Goal: Information Seeking & Learning: Learn about a topic

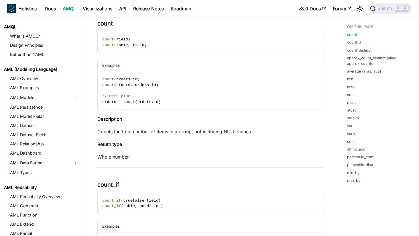
scroll to position [346, 0]
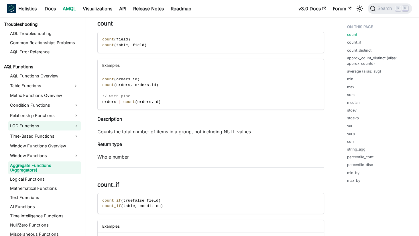
scroll to position [77, 0]
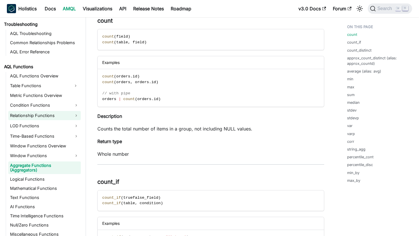
click at [70, 113] on link "Relationship Functions" at bounding box center [44, 115] width 72 height 9
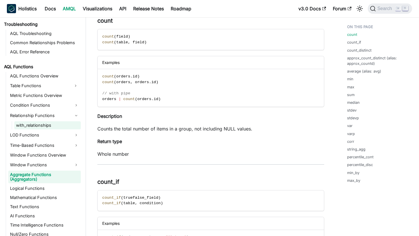
click at [56, 125] on link "with_relationships" at bounding box center [47, 125] width 66 height 8
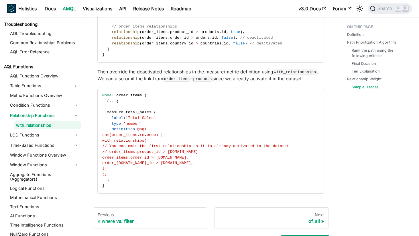
scroll to position [995, 0]
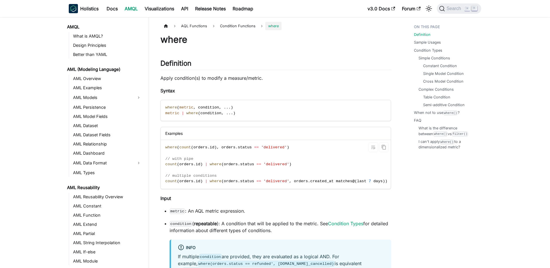
scroll to position [330, 0]
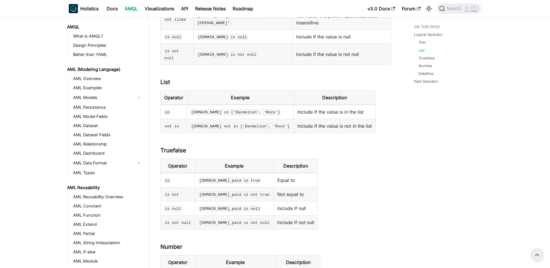
scroll to position [192, 0]
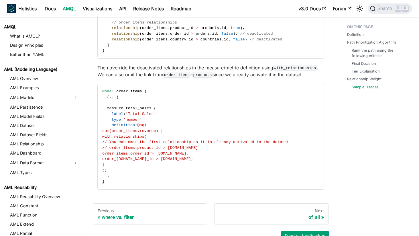
scroll to position [369, 0]
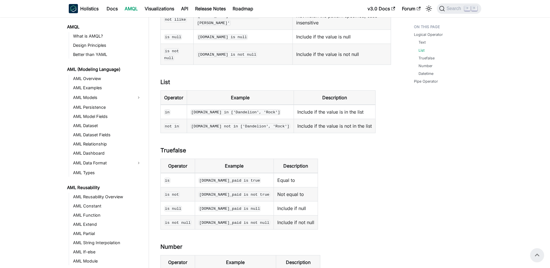
scroll to position [192, 0]
